Goal: Check status

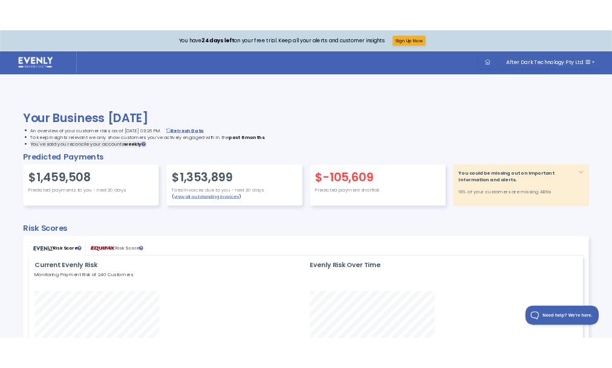
scroll to position [289, 1037]
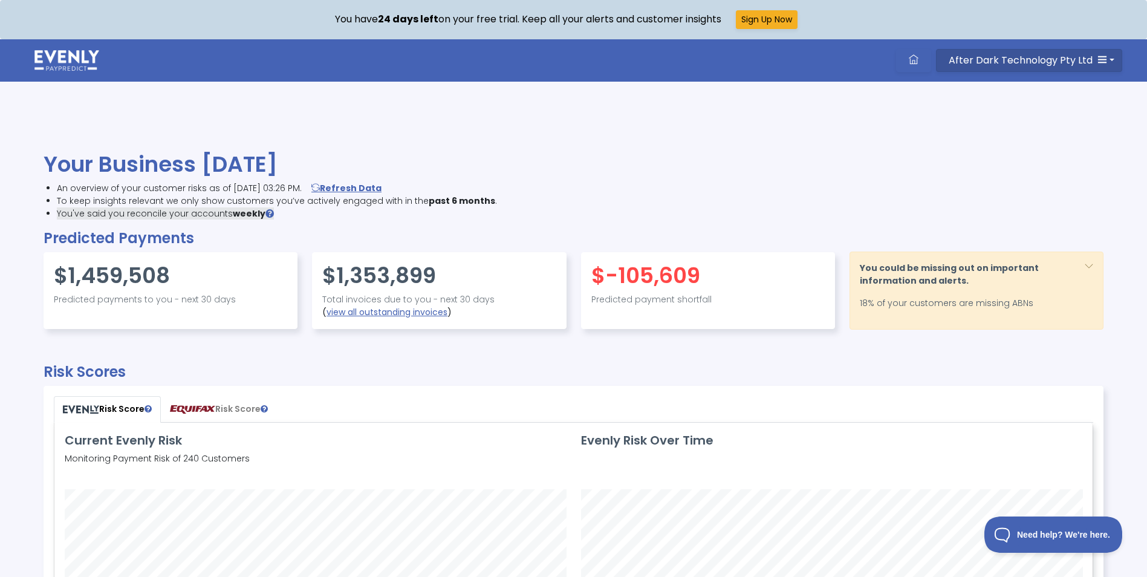
click at [1105, 57] on icon "button" at bounding box center [1102, 59] width 10 height 10
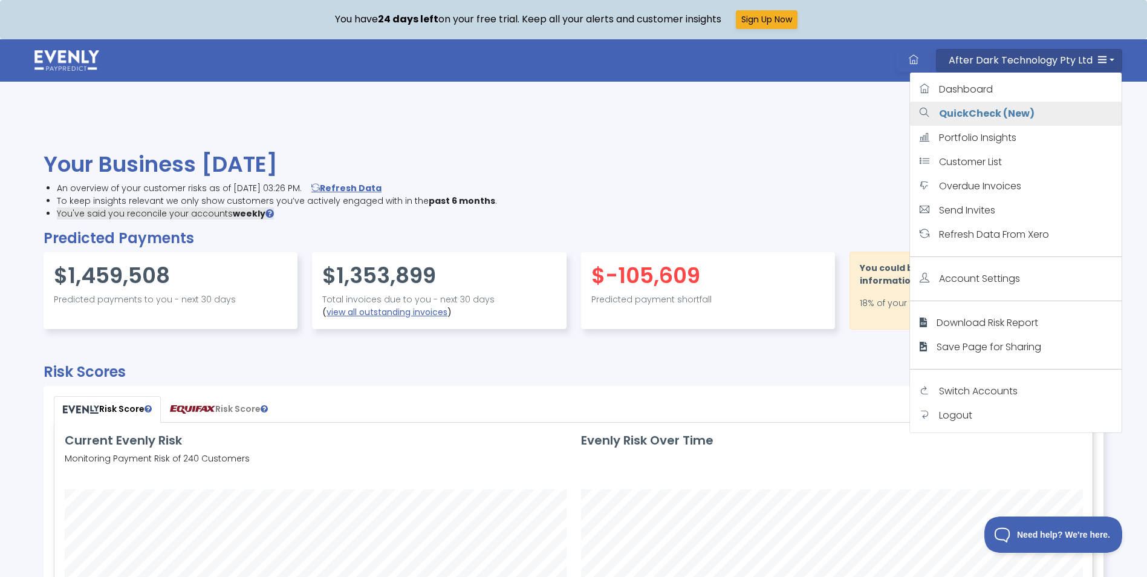
click at [995, 111] on strong "QuickCheck (New)" at bounding box center [987, 113] width 96 height 14
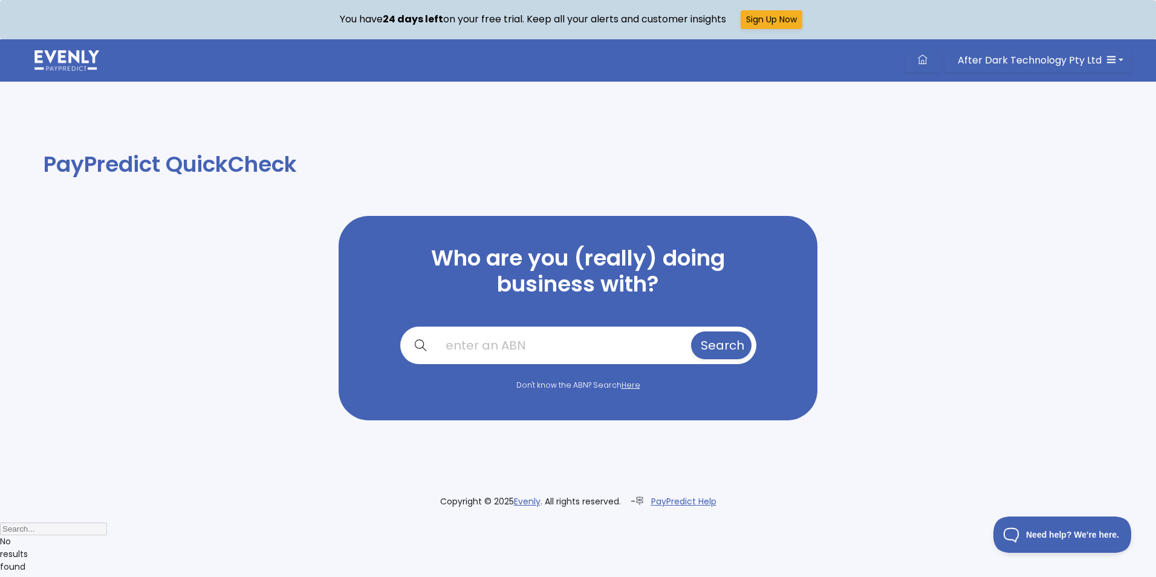
click at [556, 343] on input "text" at bounding box center [562, 345] width 253 height 28
paste input "87128100976"
type input "87128100976"
click at [701, 346] on span "Search" at bounding box center [723, 345] width 44 height 17
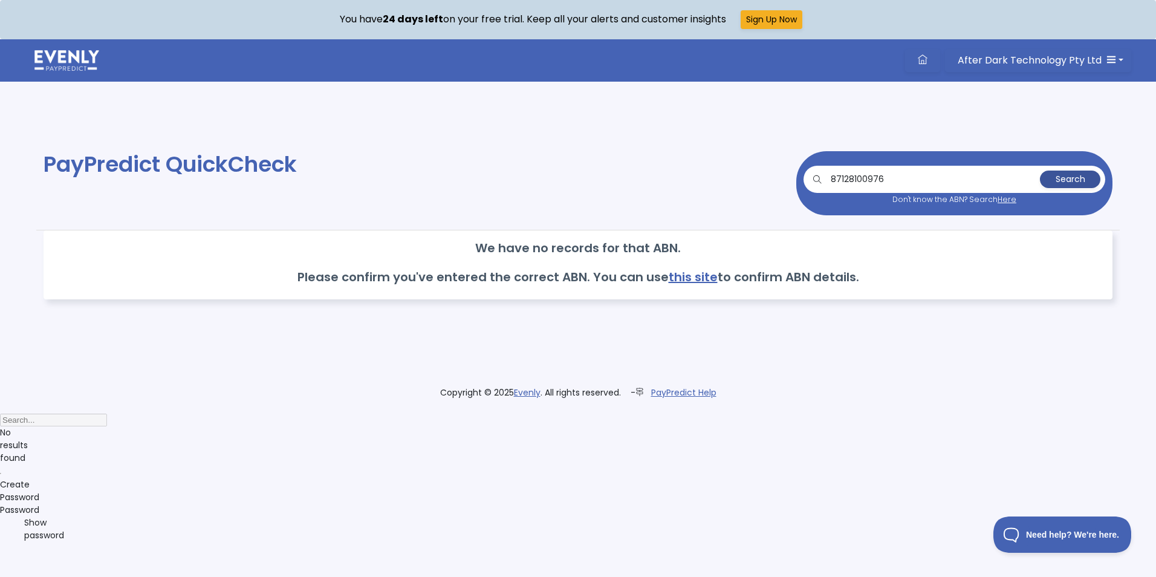
click at [1061, 177] on span "Search" at bounding box center [1071, 179] width 30 height 12
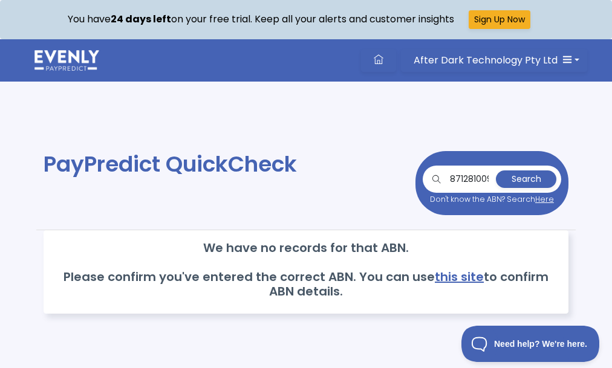
click at [447, 177] on input "87128100976" at bounding box center [469, 180] width 48 height 18
drag, startPoint x: 449, startPoint y: 176, endPoint x: 536, endPoint y: 177, distance: 87.1
click at [536, 177] on div "87128100976 Search" at bounding box center [492, 180] width 129 height 18
paste input "text"
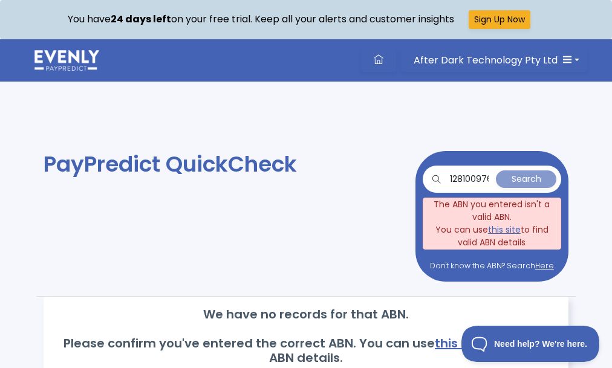
click at [445, 177] on input "128100976" at bounding box center [469, 180] width 48 height 18
drag, startPoint x: 447, startPoint y: 177, endPoint x: 735, endPoint y: 182, distance: 287.9
click at [612, 182] on html "You have 24 days left on your free trial. Keep all your alerts and customer ins…" at bounding box center [306, 253] width 612 height 507
paste input "87"
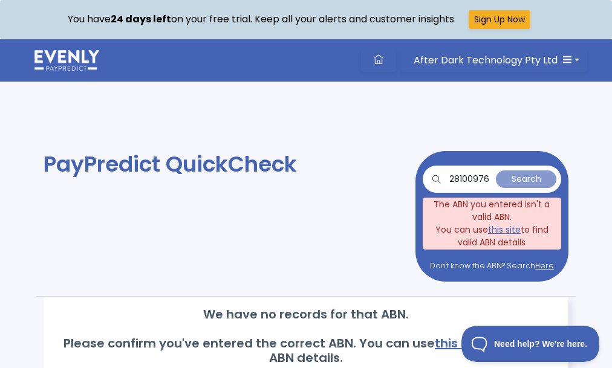
type input "87128100976"
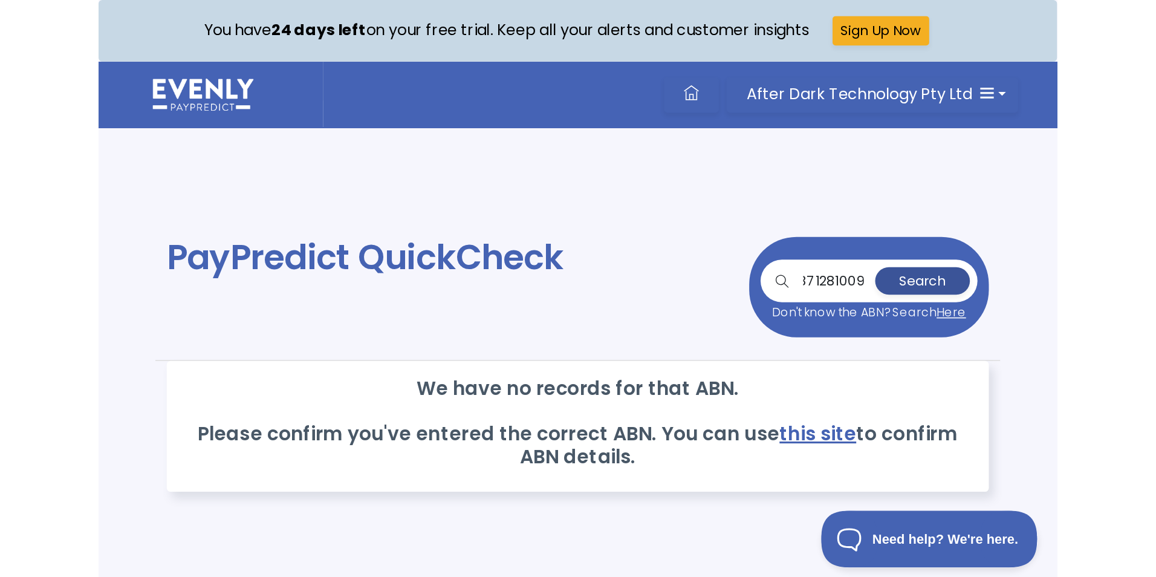
scroll to position [0, 0]
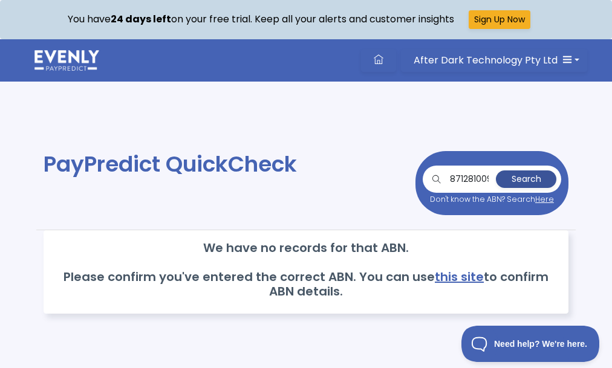
click at [521, 180] on span "Search" at bounding box center [527, 179] width 30 height 12
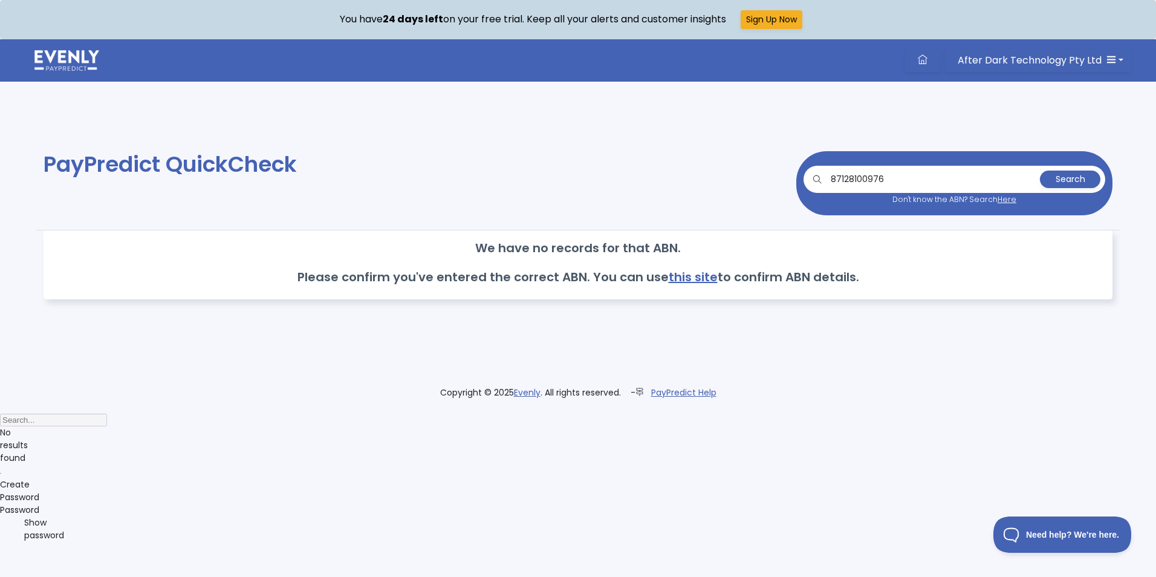
click at [891, 178] on input "87128100976" at bounding box center [932, 180] width 212 height 18
click at [1040, 171] on button "Search" at bounding box center [1070, 180] width 60 height 18
click at [871, 178] on input "87128100976" at bounding box center [932, 180] width 212 height 18
paste input "text"
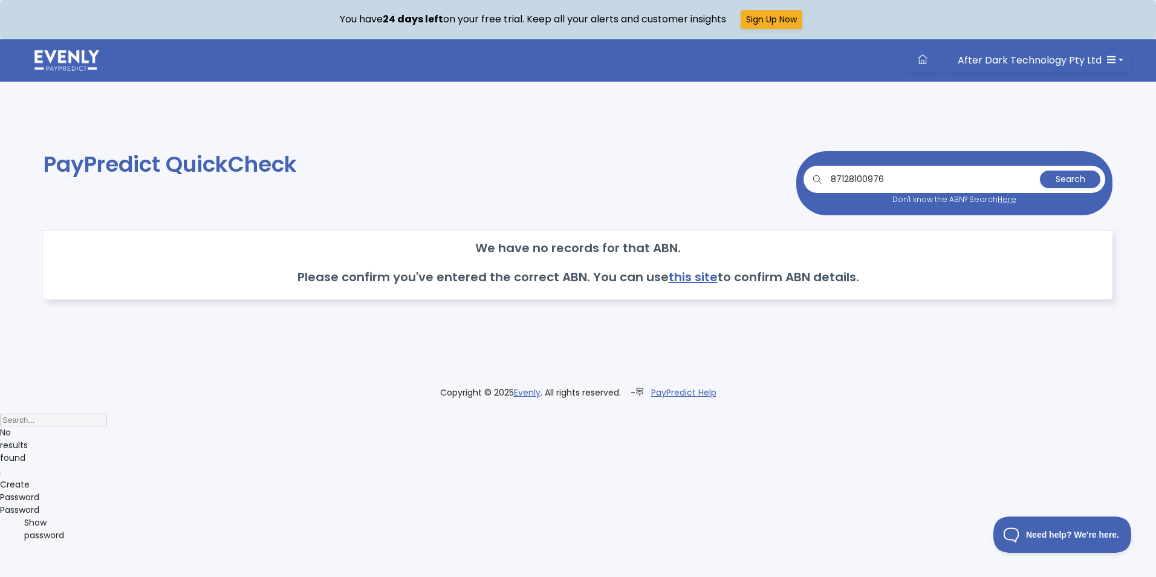
click at [1040, 171] on button "Search" at bounding box center [1070, 180] width 60 height 18
click at [903, 177] on input "87128100976" at bounding box center [932, 180] width 212 height 18
drag, startPoint x: 903, startPoint y: 175, endPoint x: 722, endPoint y: 179, distance: 181.4
click at [722, 179] on div "87128100976 Search Don't know the ABN? Search Here" at bounding box center [849, 183] width 542 height 64
paste input "87128100976"
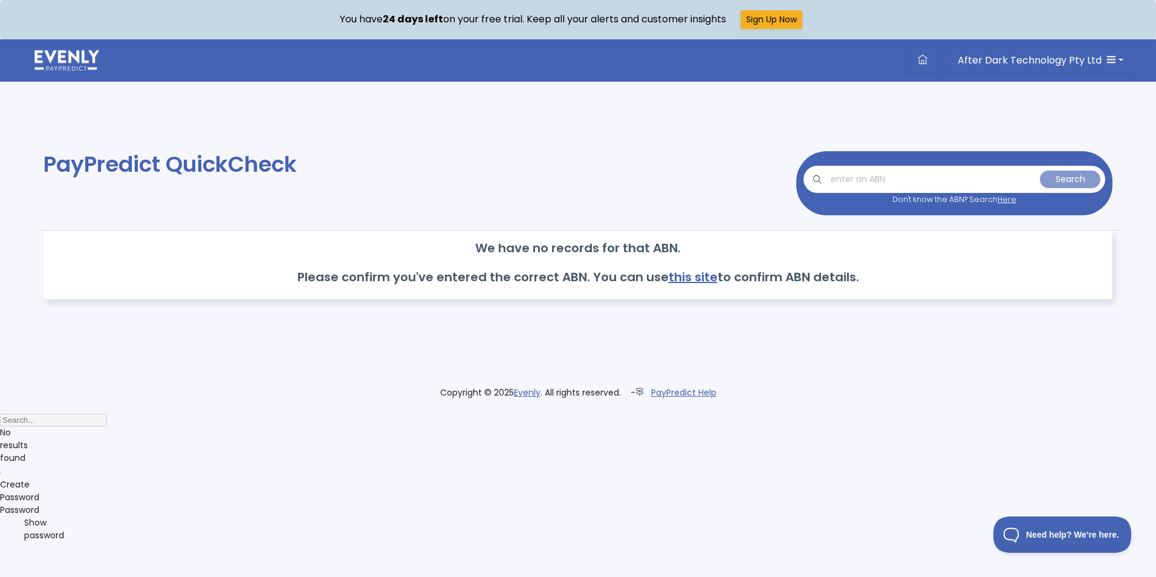
type input "87128100976"
click at [840, 176] on input "87128100976" at bounding box center [932, 180] width 212 height 18
drag, startPoint x: 893, startPoint y: 180, endPoint x: 945, endPoint y: 180, distance: 52.0
click at [894, 180] on input "87128100976" at bounding box center [932, 180] width 212 height 18
click at [1071, 178] on span "Search" at bounding box center [1071, 179] width 30 height 12
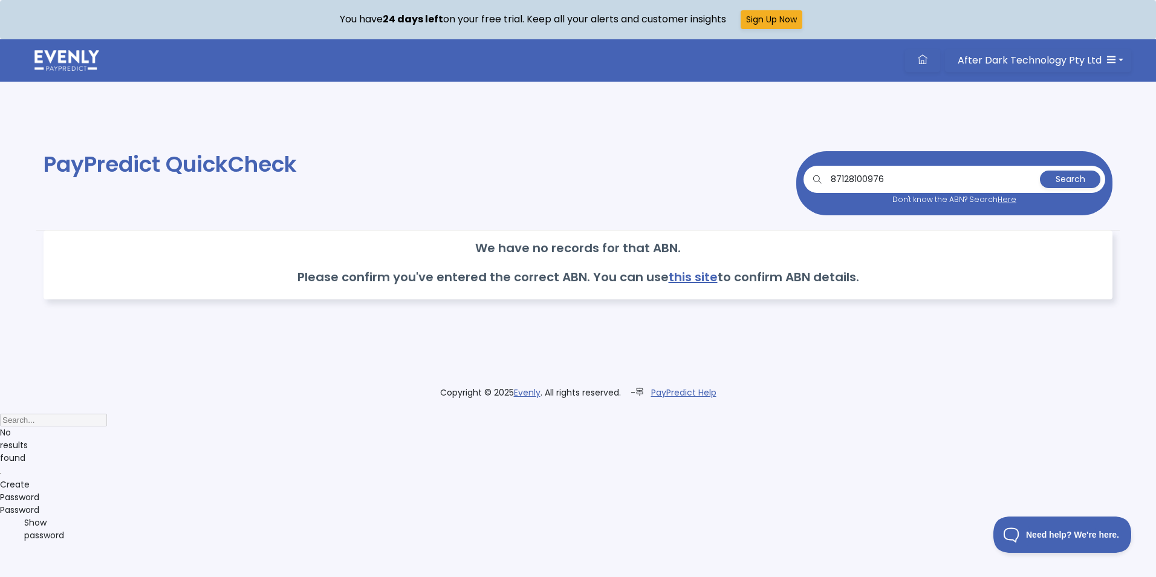
click at [1006, 198] on link "Here" at bounding box center [1007, 199] width 19 height 10
